Goal: Task Accomplishment & Management: Manage account settings

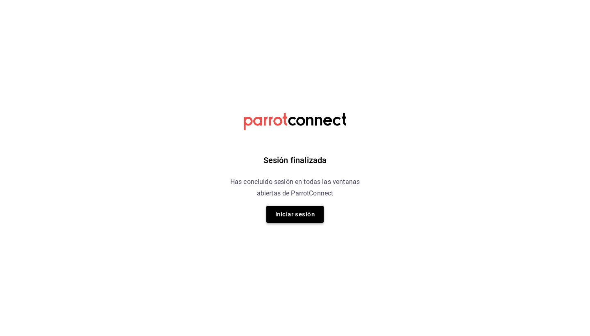
click at [297, 212] on button "Iniciar sesión" at bounding box center [294, 214] width 57 height 17
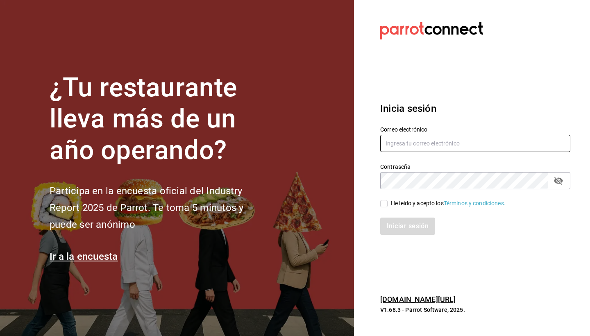
type input "Hola@apapachohostel.com"
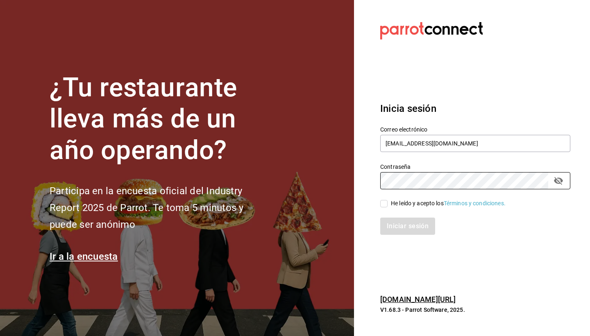
click at [387, 201] on input "He leído y acepto los Términos y condiciones." at bounding box center [383, 203] width 7 height 7
checkbox input "true"
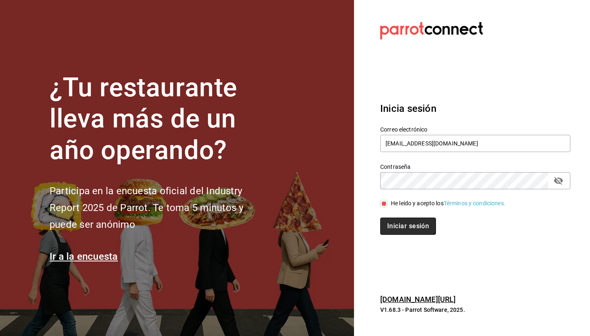
click at [420, 231] on button "Iniciar sesión" at bounding box center [408, 225] width 56 height 17
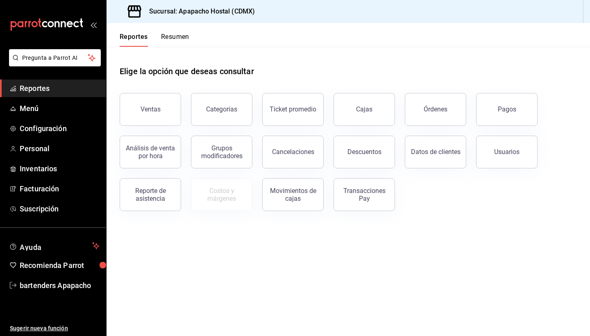
click at [176, 13] on h3 "Sucursal: Apapacho Hostal (CDMX)" at bounding box center [198, 12] width 112 height 10
click at [310, 11] on div "Sucursal: Apapacho Hostal (CDMX)" at bounding box center [347, 11] width 483 height 23
click at [582, 15] on div "Sucursal: Apapacho Hostal (CDMX)" at bounding box center [347, 11] width 483 height 23
click at [589, 12] on div "Sucursal: Apapacho Hostal (CDMX)" at bounding box center [347, 11] width 483 height 23
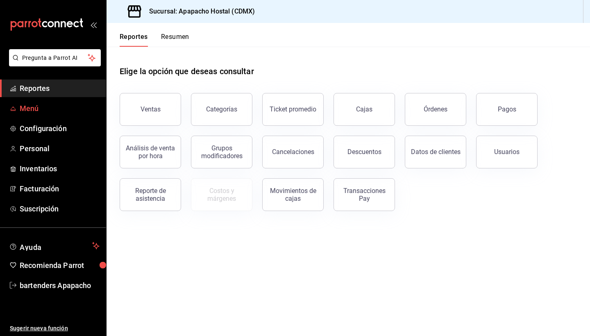
click at [48, 115] on link "Menú" at bounding box center [53, 109] width 106 height 18
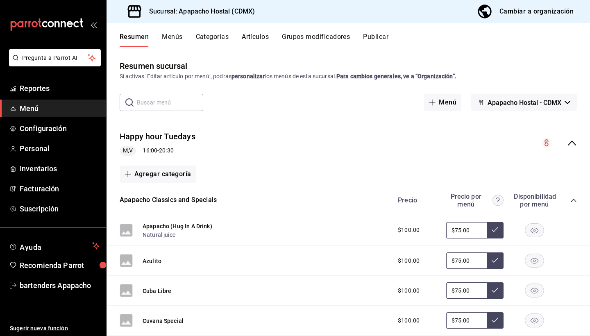
click at [507, 16] on div "Cambiar a organización" at bounding box center [536, 11] width 74 height 11
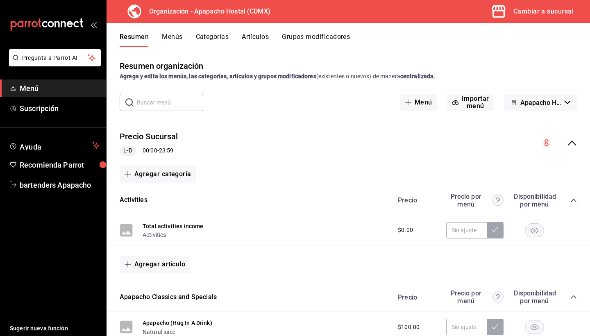
click at [169, 34] on button "Menús" at bounding box center [172, 40] width 20 height 14
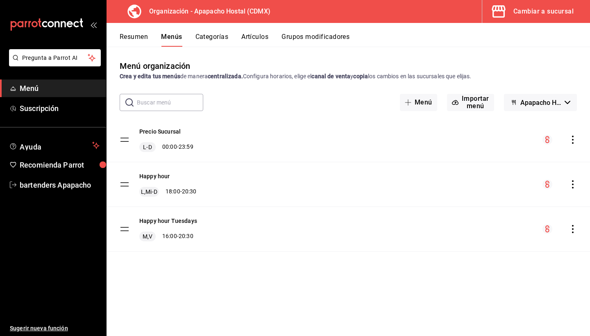
click at [568, 182] on icon "actions" at bounding box center [572, 184] width 8 height 8
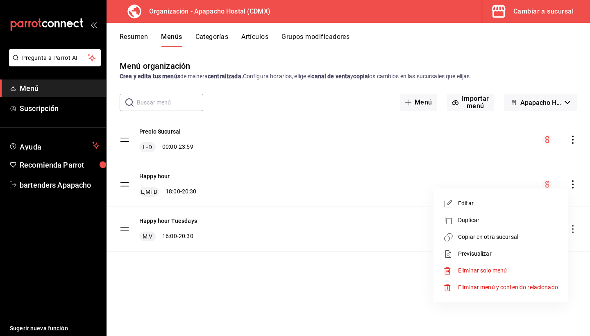
click at [484, 206] on span "Editar" at bounding box center [508, 203] width 100 height 9
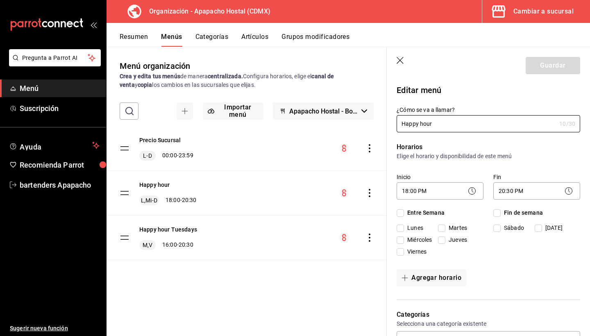
checkbox input "true"
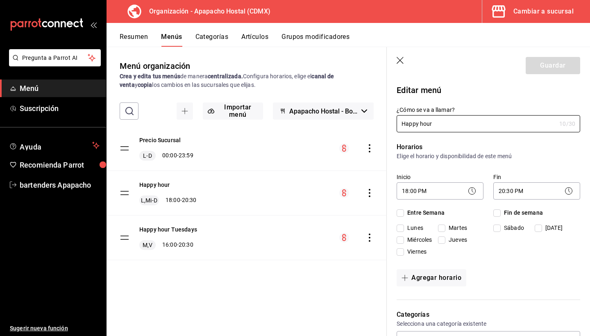
checkbox input "true"
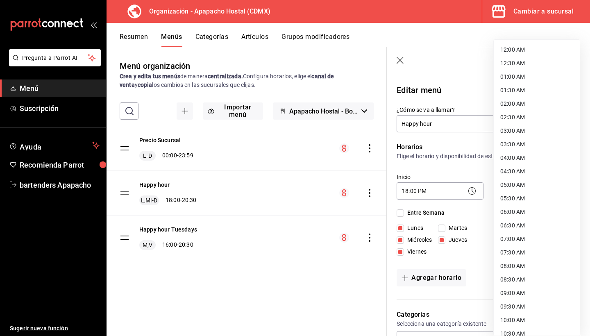
click at [516, 198] on body "Pregunta a Parrot AI Menú Suscripción Ayuda Recomienda Parrot bartenders Apapac…" at bounding box center [295, 168] width 590 height 336
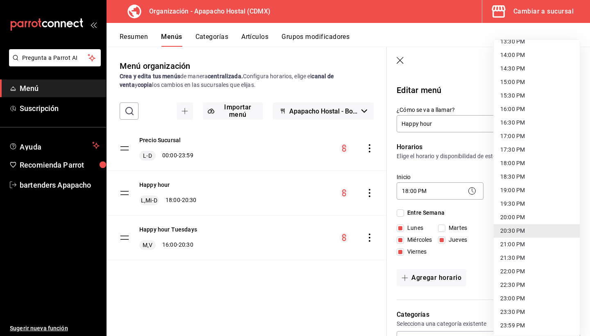
click at [510, 217] on li "20:00 PM" at bounding box center [536, 217] width 86 height 14
type input "20:00"
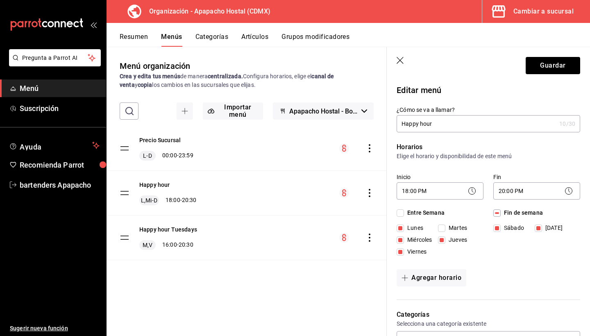
click at [500, 274] on div "Agregar horario" at bounding box center [487, 277] width 183 height 17
click at [538, 70] on button "Guardar" at bounding box center [552, 65] width 54 height 17
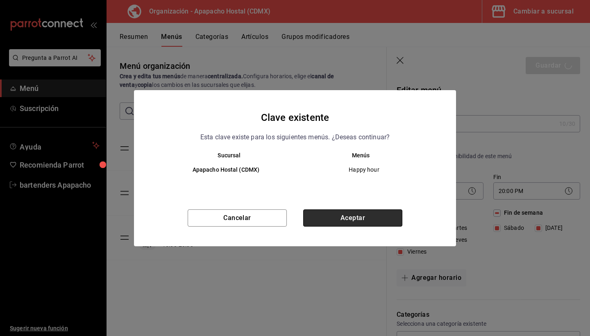
click at [362, 216] on button "Aceptar" at bounding box center [352, 217] width 99 height 17
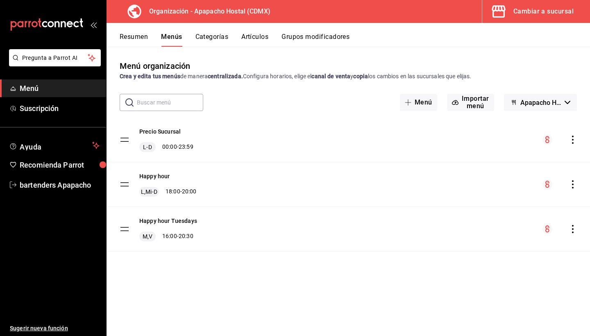
click at [573, 181] on icon "actions" at bounding box center [572, 184] width 8 height 8
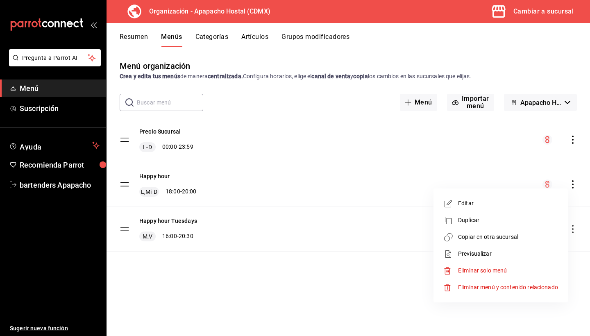
click at [476, 232] on li "Copiar en otra sucursal" at bounding box center [501, 236] width 128 height 17
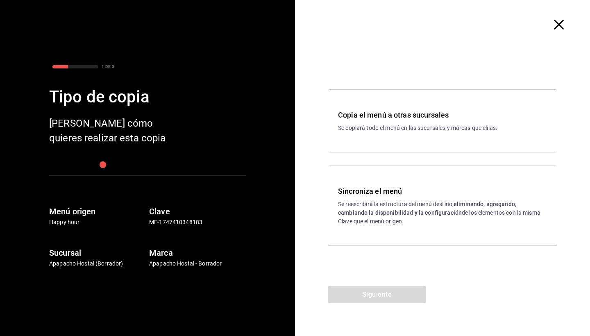
click at [384, 211] on strong "eliminando, agregando, cambiando la disponibilidad y la configuración" at bounding box center [427, 208] width 178 height 15
click at [402, 299] on button "Siguiente" at bounding box center [377, 294] width 98 height 17
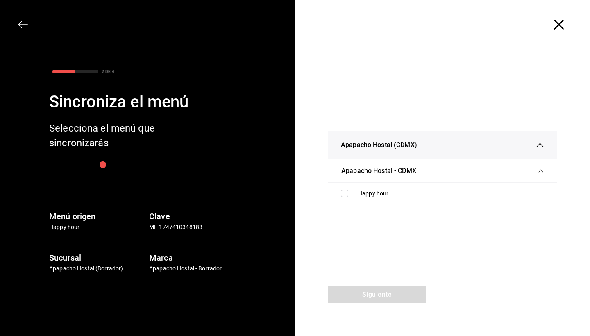
click at [383, 202] on ul "Happy hour" at bounding box center [442, 194] width 229 height 22
click at [383, 199] on div "Happy hour" at bounding box center [442, 193] width 216 height 15
checkbox input "true"
click at [387, 293] on button "Siguiente" at bounding box center [377, 294] width 98 height 17
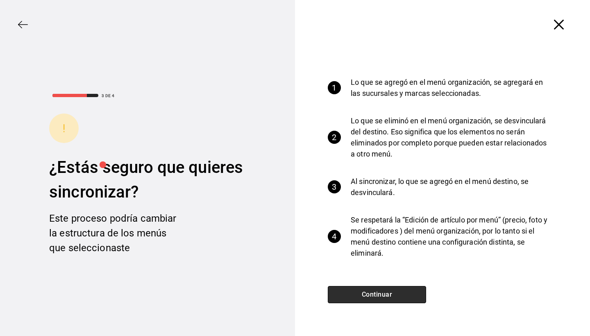
click at [387, 293] on button "Continuar" at bounding box center [377, 294] width 98 height 17
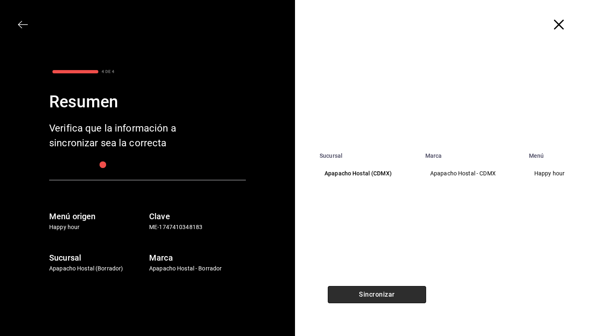
click at [387, 293] on button "Sincronizar" at bounding box center [377, 294] width 98 height 17
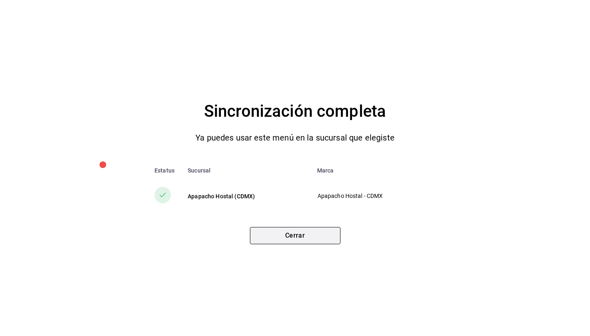
click at [314, 228] on button "Cerrar" at bounding box center [295, 235] width 90 height 17
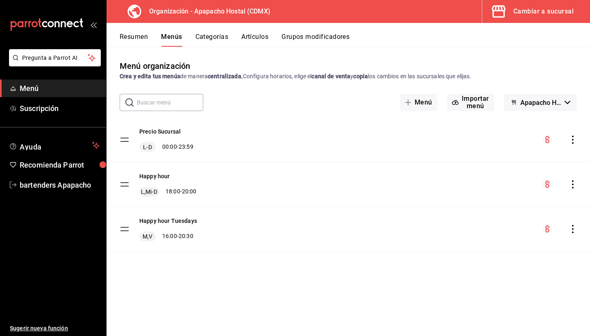
click at [571, 226] on icon "actions" at bounding box center [572, 229] width 8 height 8
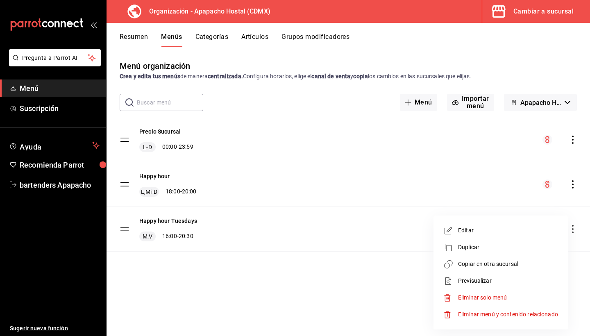
click at [477, 228] on span "Editar" at bounding box center [508, 230] width 100 height 9
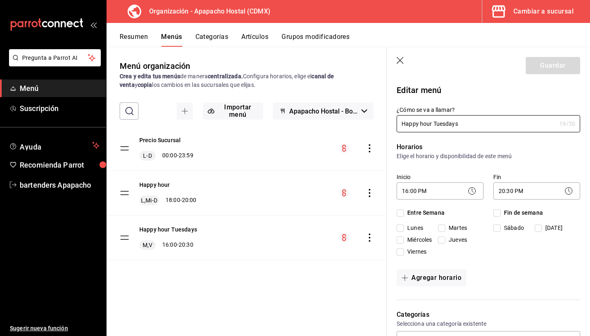
checkbox input "true"
click at [401, 251] on input "Viernes" at bounding box center [399, 251] width 7 height 7
checkbox input "false"
click at [551, 69] on button "Guardar" at bounding box center [552, 65] width 54 height 17
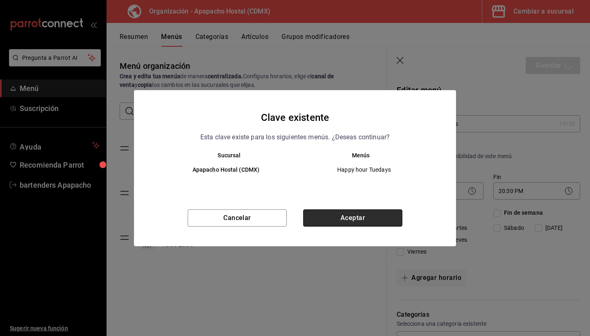
click at [362, 220] on button "Aceptar" at bounding box center [352, 217] width 99 height 17
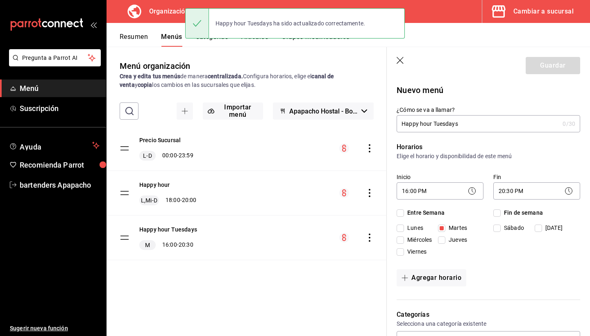
checkbox input "false"
type input "1756078274181"
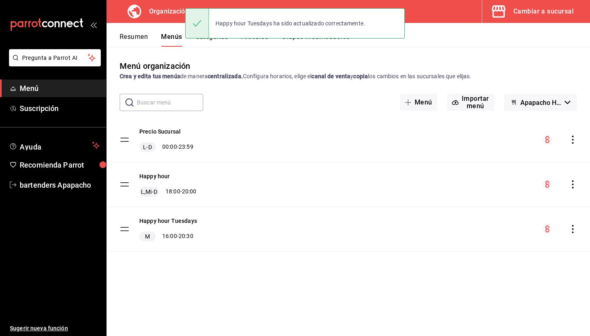
click at [571, 231] on icon "actions" at bounding box center [572, 229] width 8 height 8
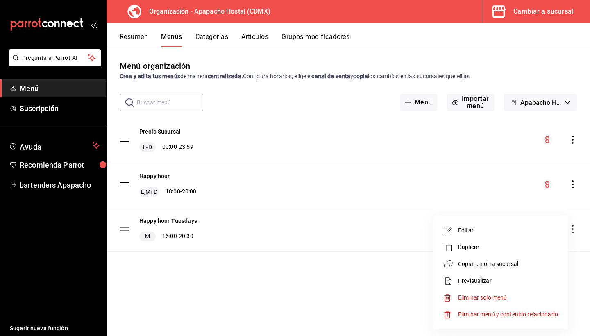
click at [465, 267] on span "Copiar en otra sucursal" at bounding box center [508, 264] width 100 height 9
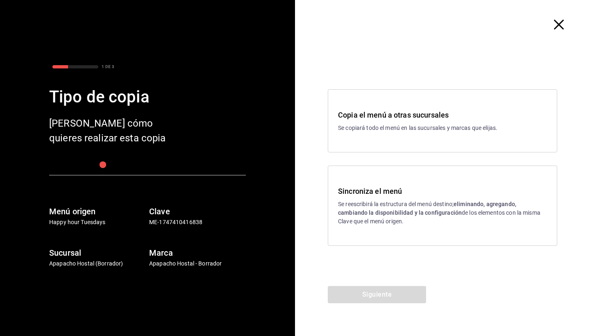
click at [391, 174] on div "Sincroniza el menú Se reescribirá la estructura del menú destino; eliminando, a…" at bounding box center [442, 205] width 229 height 80
click at [379, 296] on button "Siguiente" at bounding box center [377, 294] width 98 height 17
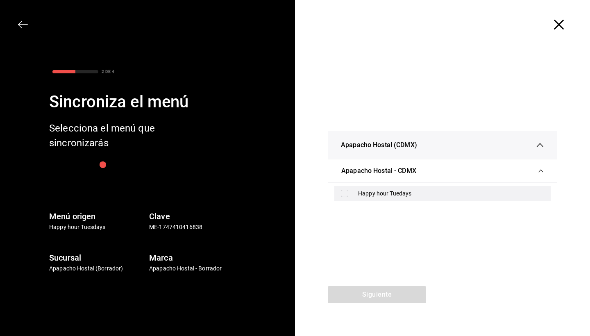
click at [354, 197] on div "Happy hour Tuedays" at bounding box center [442, 193] width 216 height 15
checkbox input "true"
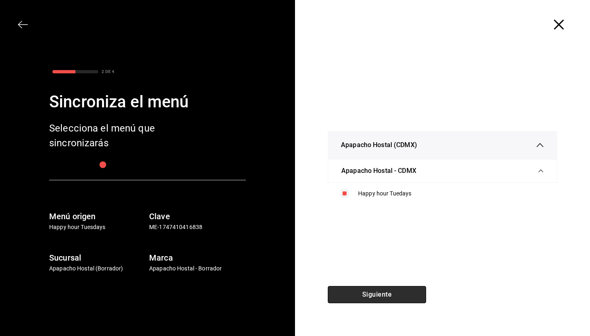
click at [382, 294] on button "Siguiente" at bounding box center [377, 294] width 98 height 17
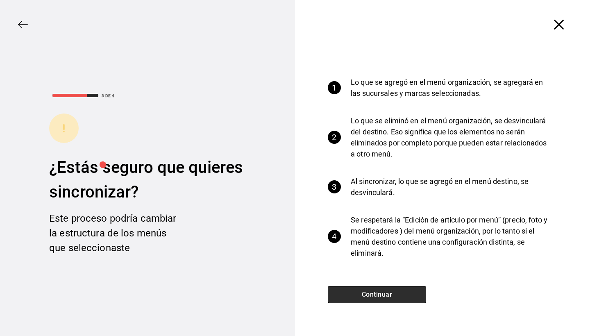
click at [389, 296] on button "Continuar" at bounding box center [377, 294] width 98 height 17
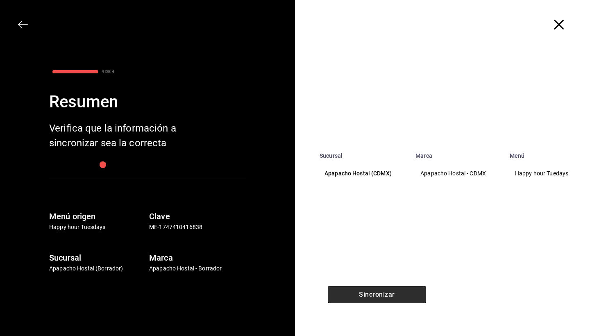
click at [340, 291] on button "Sincronizar" at bounding box center [377, 294] width 98 height 17
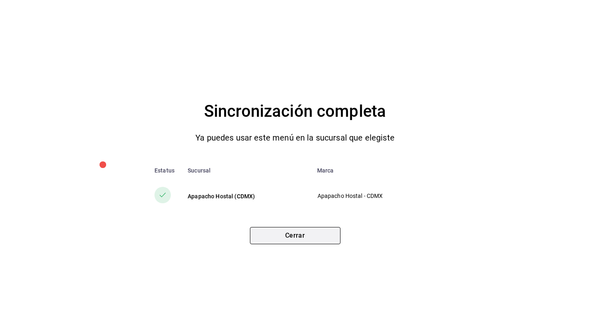
click at [290, 239] on button "Cerrar" at bounding box center [295, 235] width 90 height 17
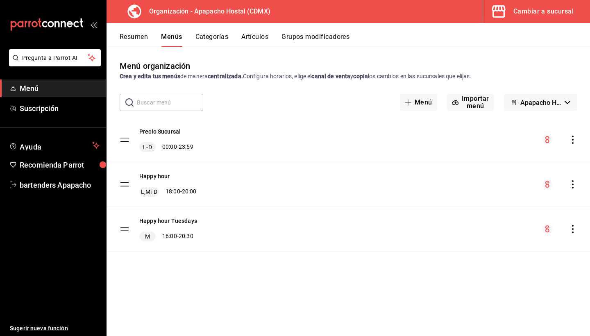
click at [263, 0] on div "Organización - Apapacho Hostal (CDMX)" at bounding box center [193, 11] width 161 height 23
